Goal: Transaction & Acquisition: Book appointment/travel/reservation

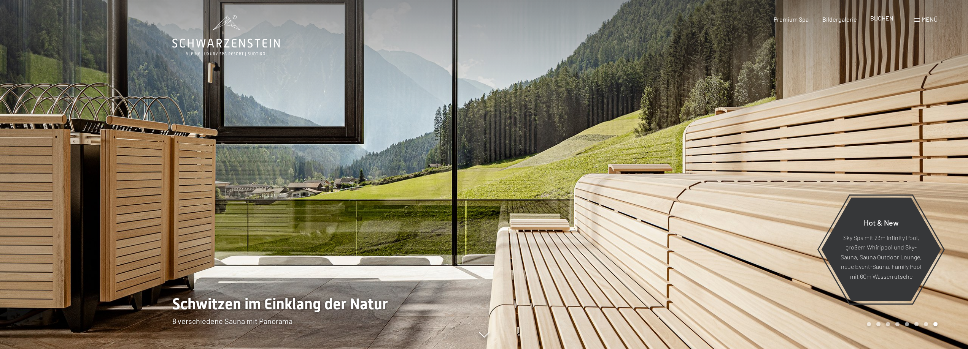
click at [881, 18] on span "BUCHEN" at bounding box center [881, 17] width 23 height 7
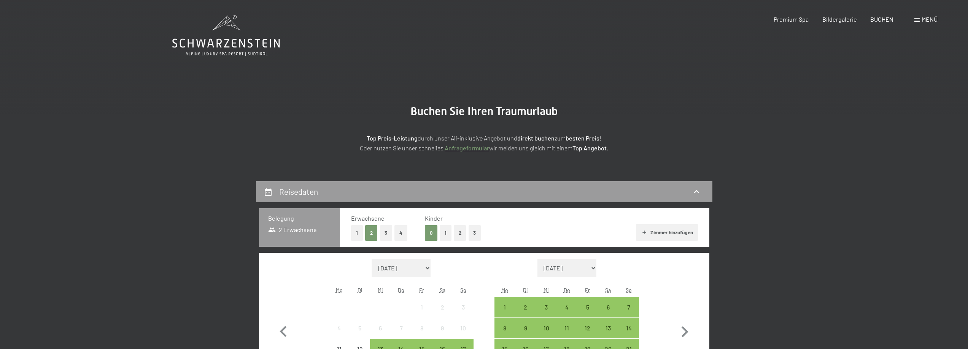
scroll to position [114, 0]
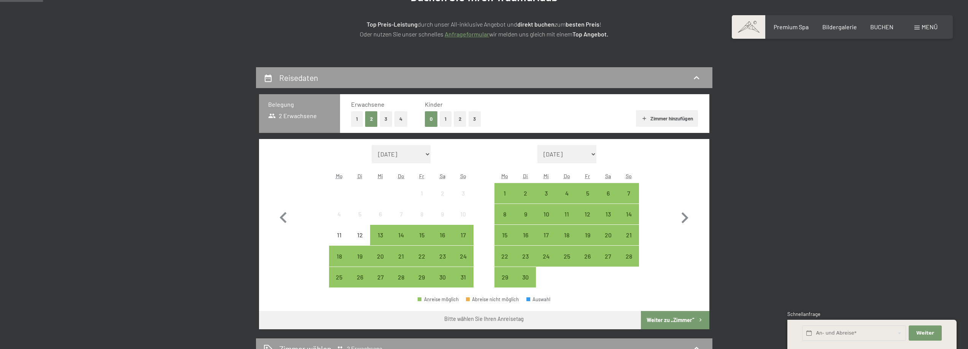
click at [469, 119] on button "3" at bounding box center [474, 119] width 13 height 16
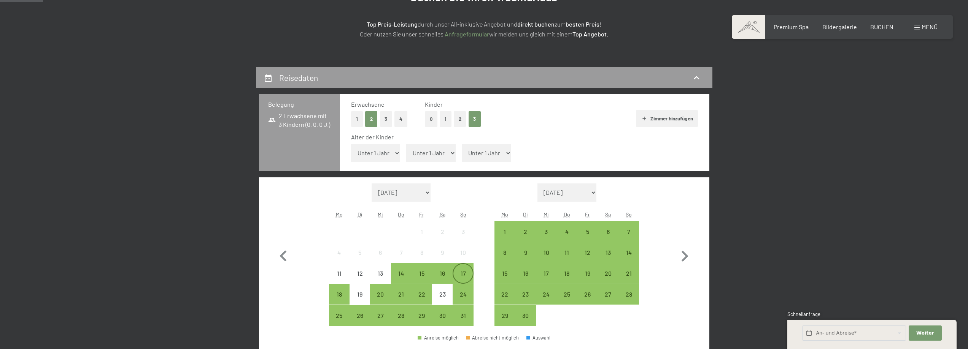
click at [461, 275] on div "17" at bounding box center [462, 280] width 19 height 19
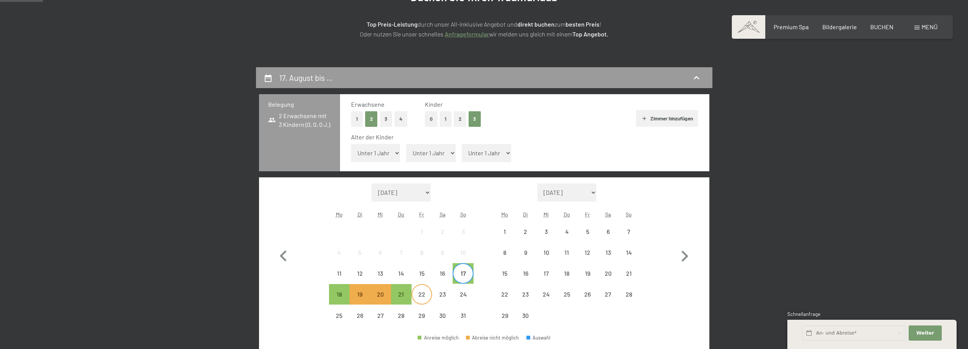
click at [420, 295] on div "22" at bounding box center [421, 301] width 19 height 19
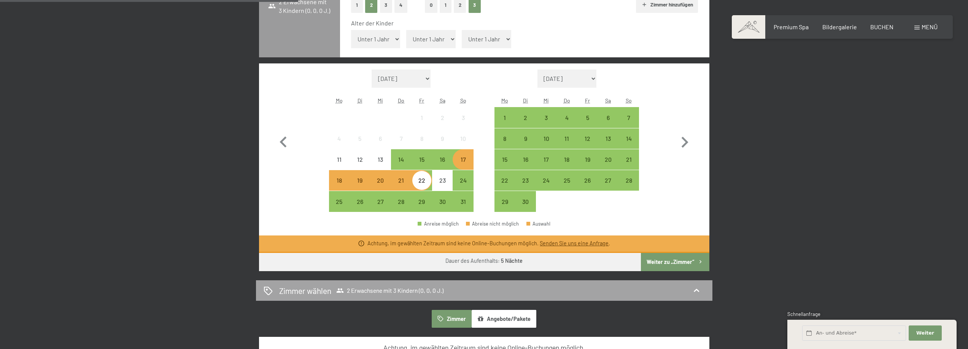
scroll to position [304, 0]
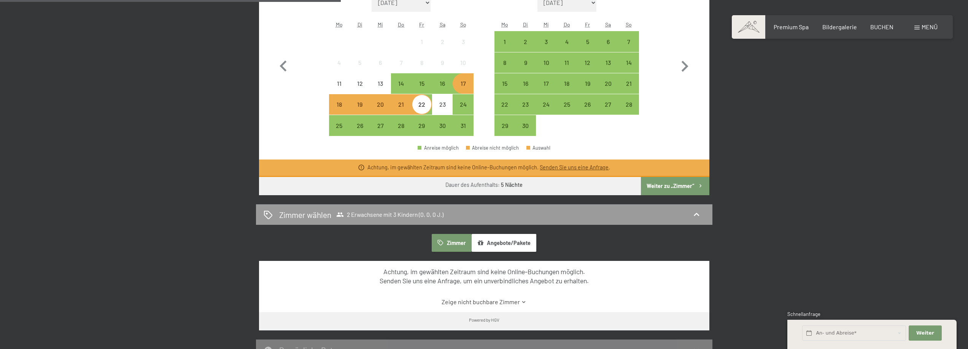
click at [119, 98] on div "17. August bis 22. August 2025 Belegung 2 Erwachsene mit 3 Kindern (0, 0, 0 J.)…" at bounding box center [484, 133] width 968 height 513
click at [465, 88] on div "17" at bounding box center [462, 90] width 19 height 19
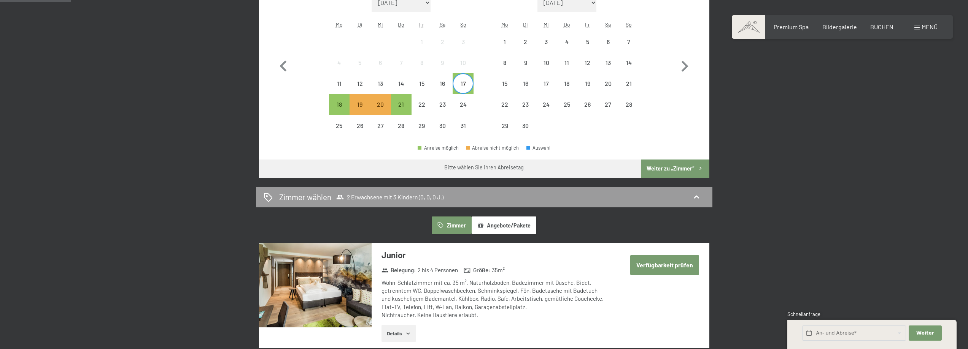
scroll to position [190, 0]
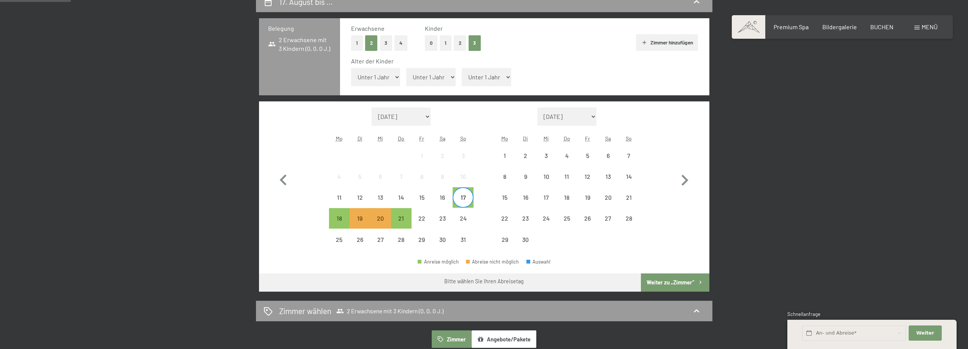
click at [459, 44] on button "2" at bounding box center [460, 43] width 13 height 16
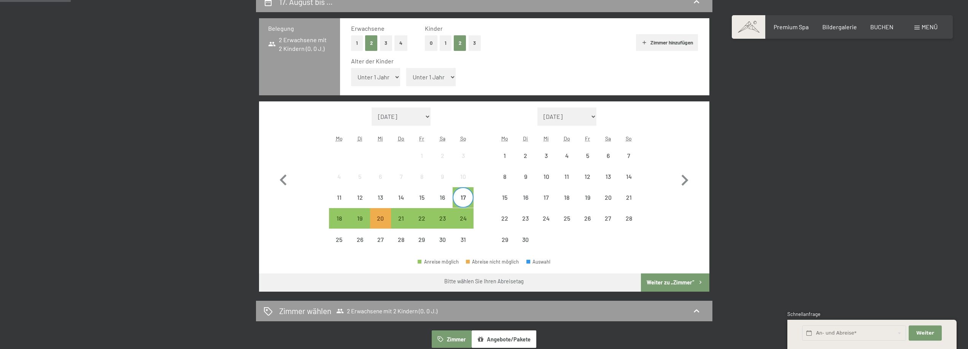
click at [466, 195] on span "Einwilligung Marketing*" at bounding box center [442, 197] width 63 height 8
click at [407, 195] on input "Einwilligung Marketing*" at bounding box center [404, 197] width 8 height 8
checkbox input "false"
click at [417, 219] on div "22" at bounding box center [421, 225] width 19 height 19
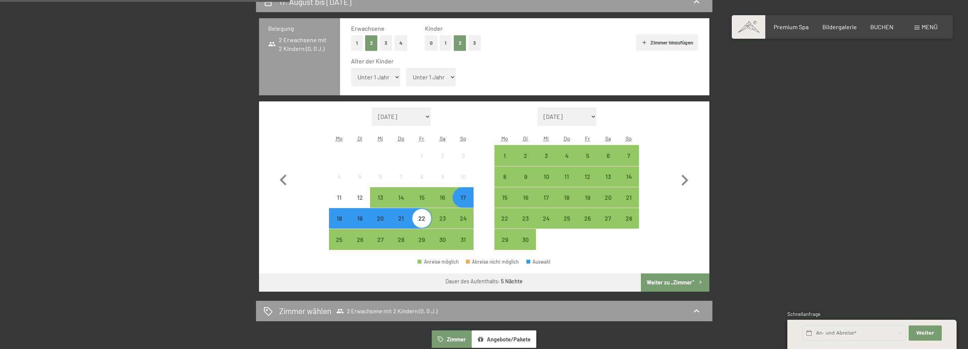
scroll to position [304, 0]
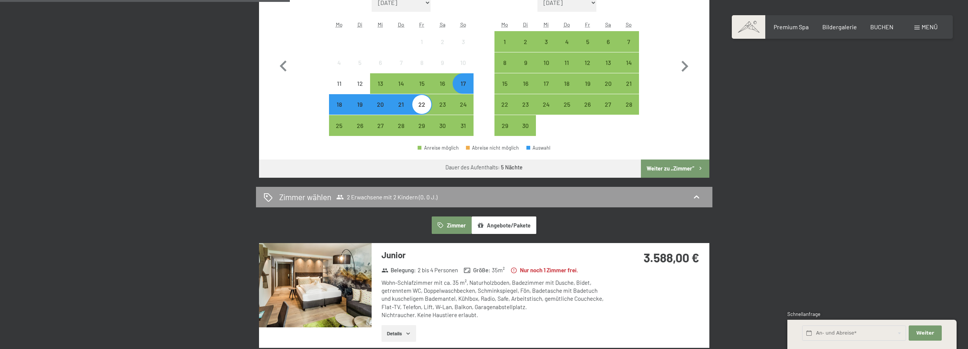
click at [706, 253] on div "3.588,00 €" at bounding box center [658, 267] width 101 height 48
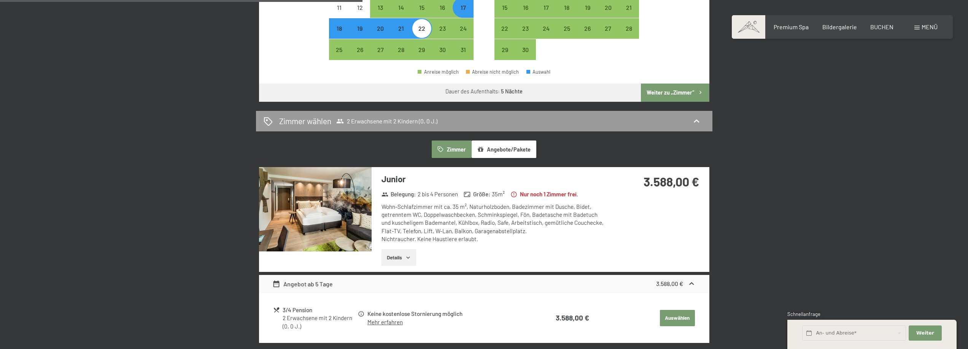
scroll to position [494, 0]
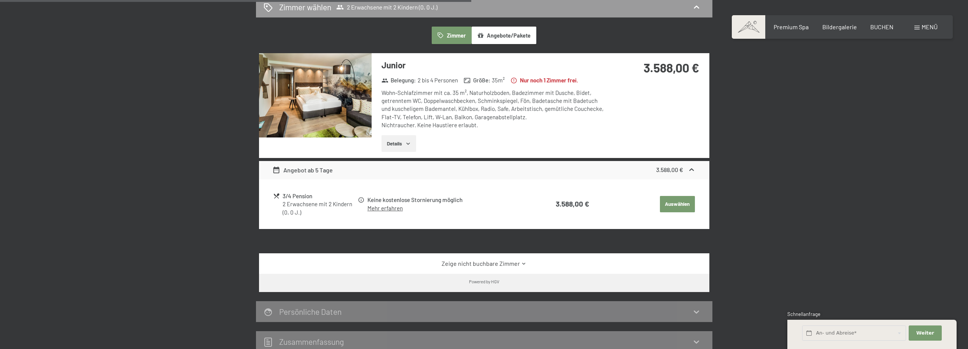
click at [297, 102] on img at bounding box center [315, 95] width 113 height 84
click at [0, 0] on div at bounding box center [0, 0] width 0 height 0
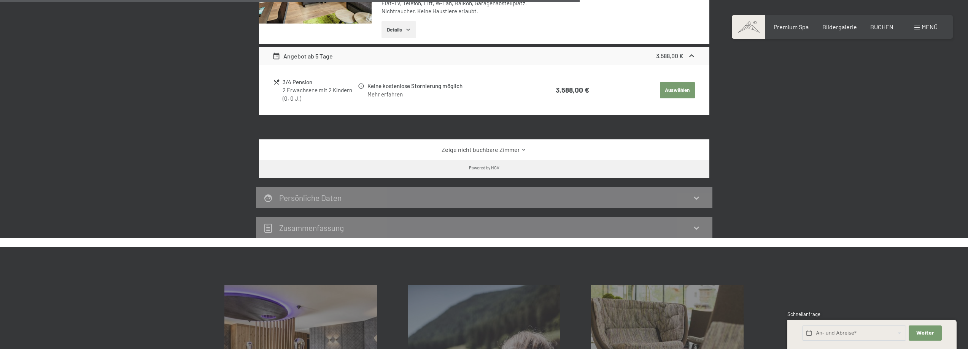
click at [505, 141] on div "Zeige nicht buchbare Zimmer" at bounding box center [484, 150] width 450 height 21
click at [497, 148] on link "Zeige nicht buchbare Zimmer" at bounding box center [483, 150] width 423 height 8
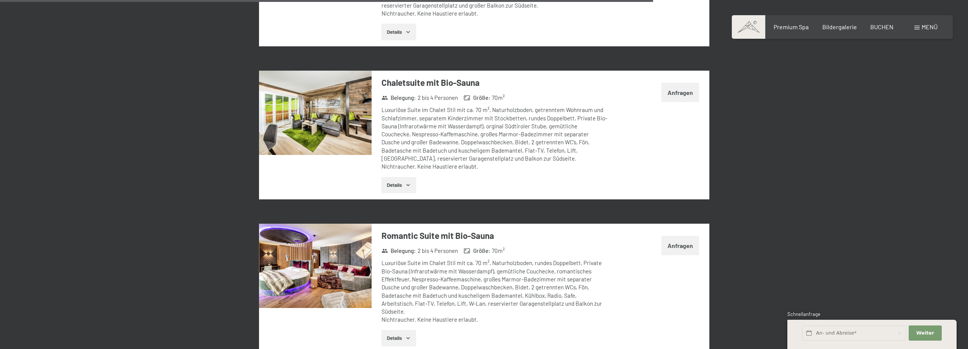
scroll to position [2137, 0]
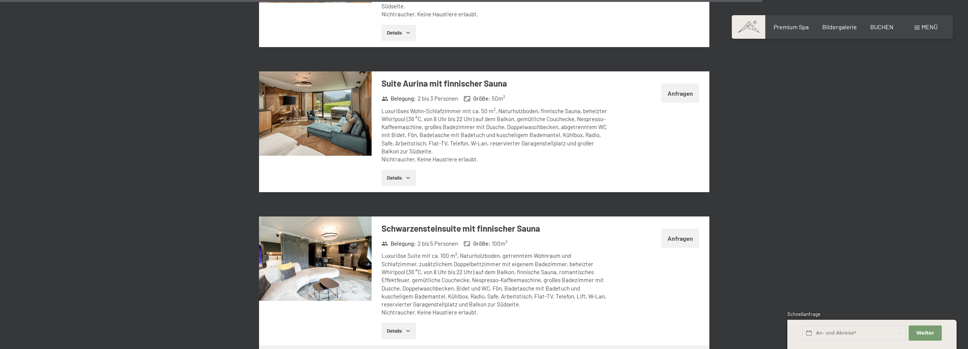
click at [475, 252] on div "Luxuriöse Suite mit ca. 100 m², Naturholzboden, getrenntem Wohnraum und Schlafz…" at bounding box center [494, 284] width 226 height 65
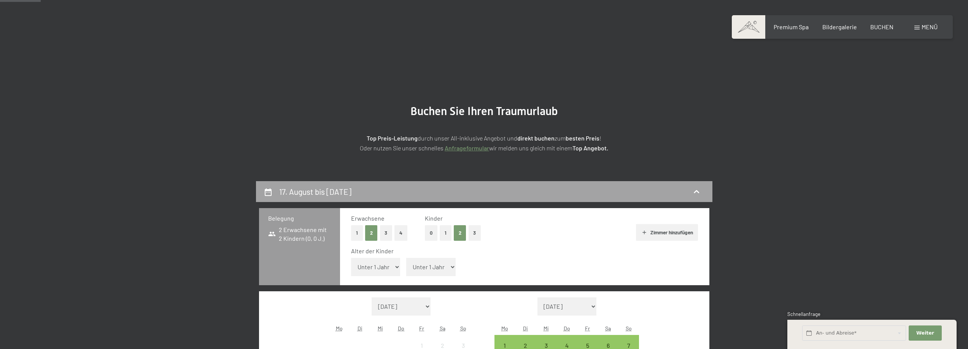
scroll to position [152, 0]
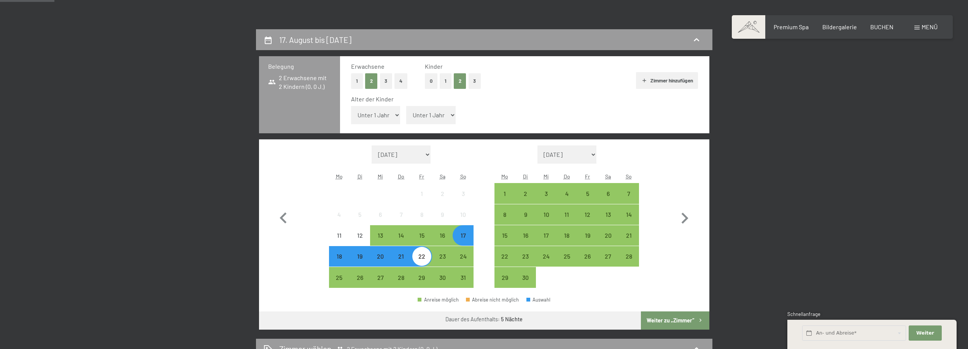
click at [444, 79] on button "1" at bounding box center [446, 81] width 12 height 16
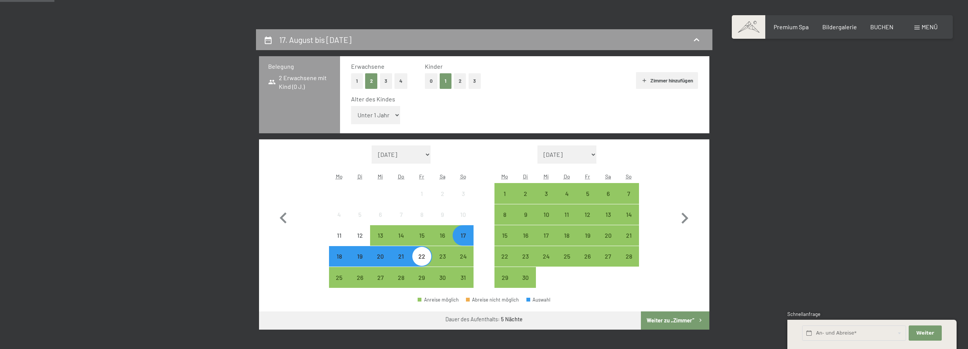
drag, startPoint x: 665, startPoint y: 322, endPoint x: 673, endPoint y: 315, distance: 10.2
click at [667, 322] on button "Weiter zu „Zimmer“" at bounding box center [675, 321] width 68 height 18
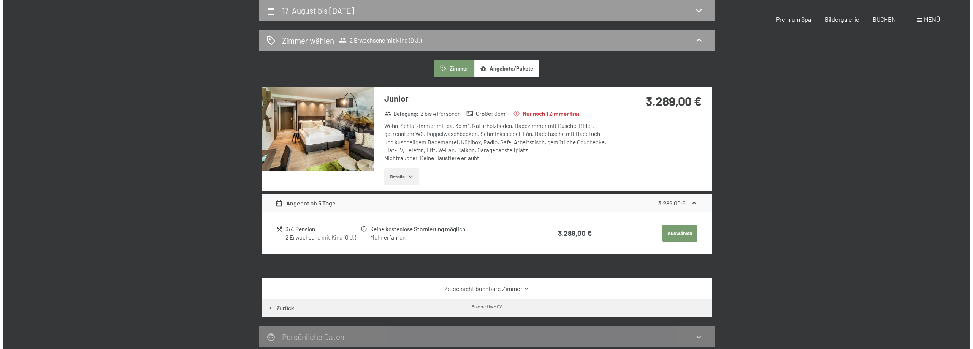
scroll to position [0, 0]
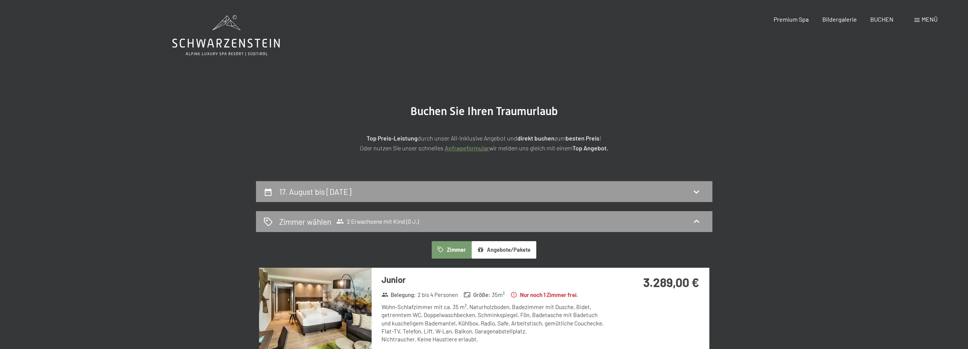
click at [924, 18] on span "Menü" at bounding box center [929, 19] width 16 height 7
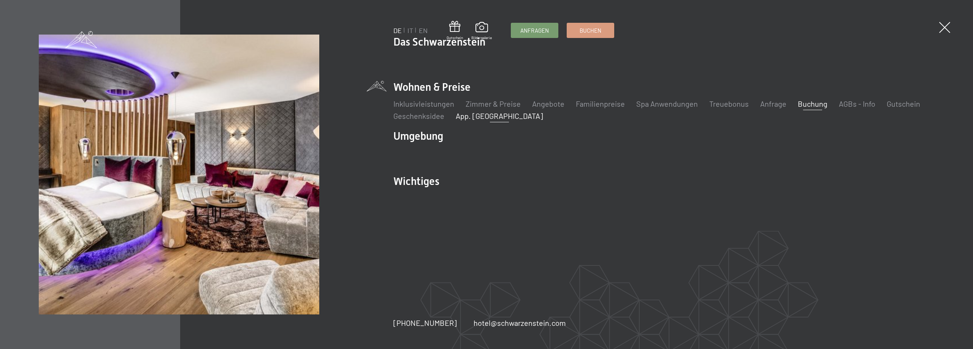
click at [475, 118] on link "App. [GEOGRAPHIC_DATA]" at bounding box center [499, 115] width 87 height 9
